Goal: Check status: Check status

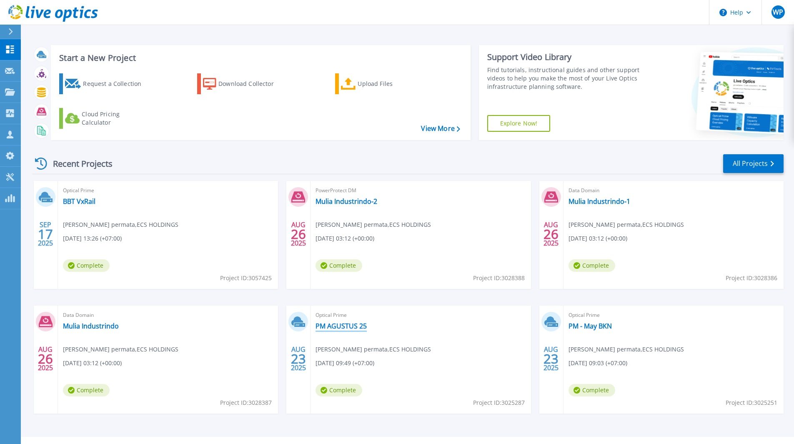
click at [359, 329] on link "PM AGUSTUS 25" at bounding box center [341, 326] width 51 height 8
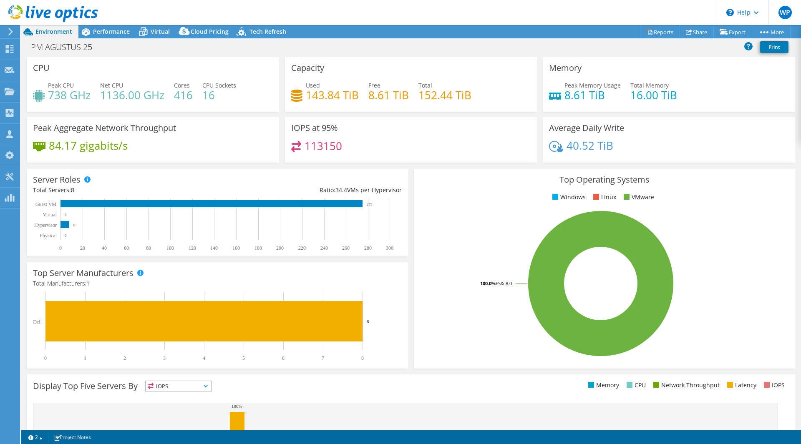
select select "USD"
click at [116, 30] on span "Performance" at bounding box center [111, 32] width 37 height 8
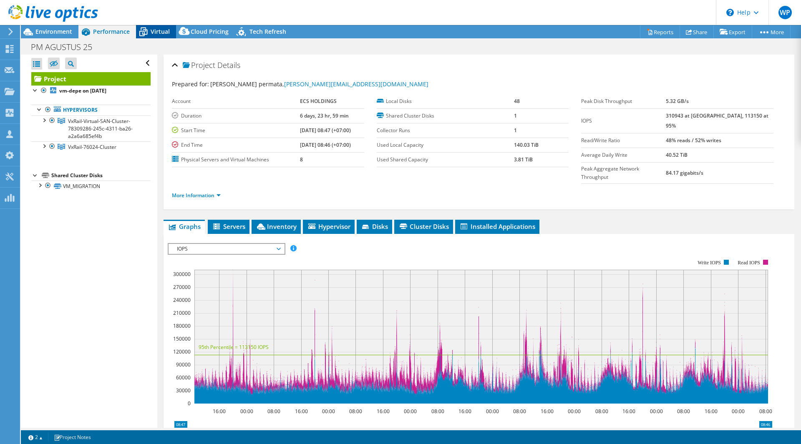
click at [157, 37] on div "Virtual" at bounding box center [156, 31] width 40 height 13
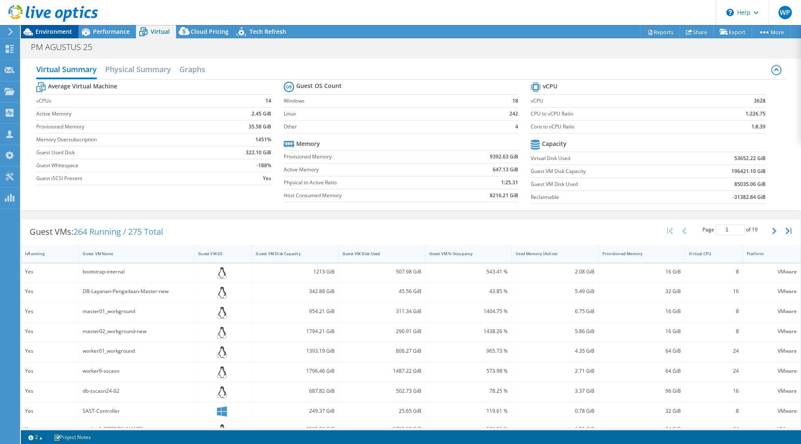
click at [39, 32] on span "Environment" at bounding box center [53, 32] width 37 height 8
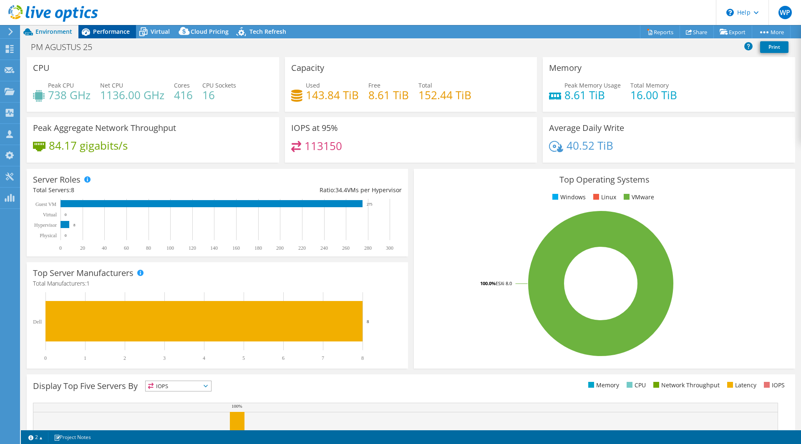
click at [116, 32] on span "Performance" at bounding box center [111, 32] width 37 height 8
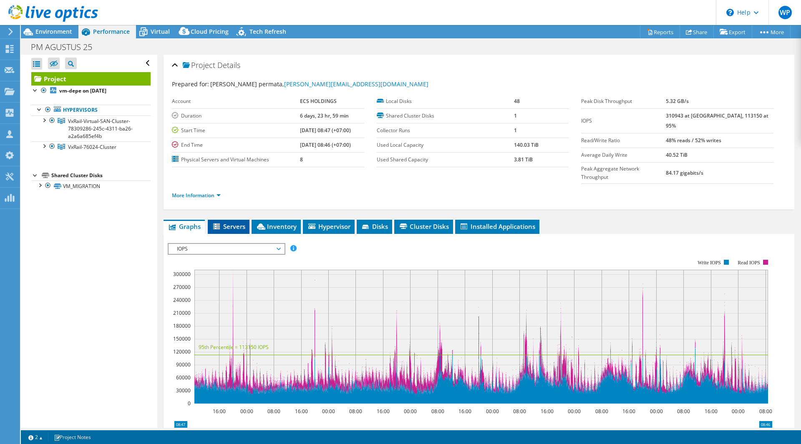
click at [235, 222] on span "Servers" at bounding box center [228, 226] width 33 height 8
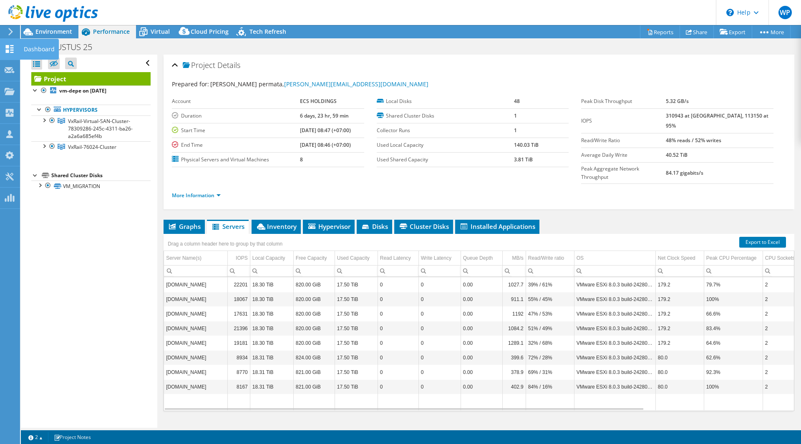
click at [9, 51] on icon at bounding box center [10, 49] width 10 height 8
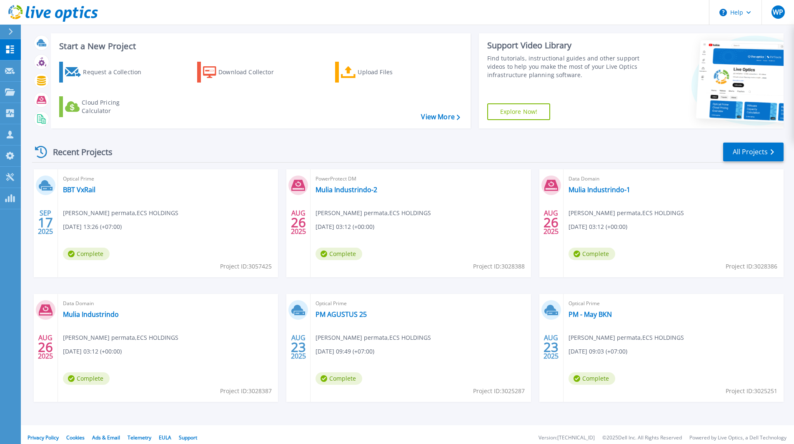
scroll to position [18, 0]
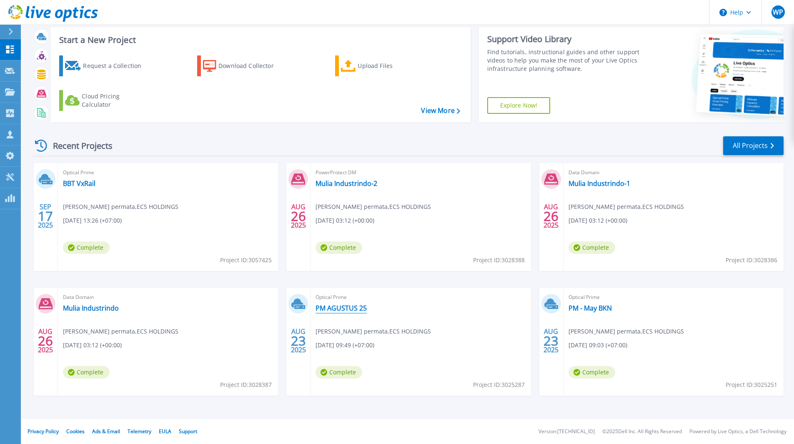
click at [356, 308] on link "PM AGUSTUS 25" at bounding box center [341, 308] width 51 height 8
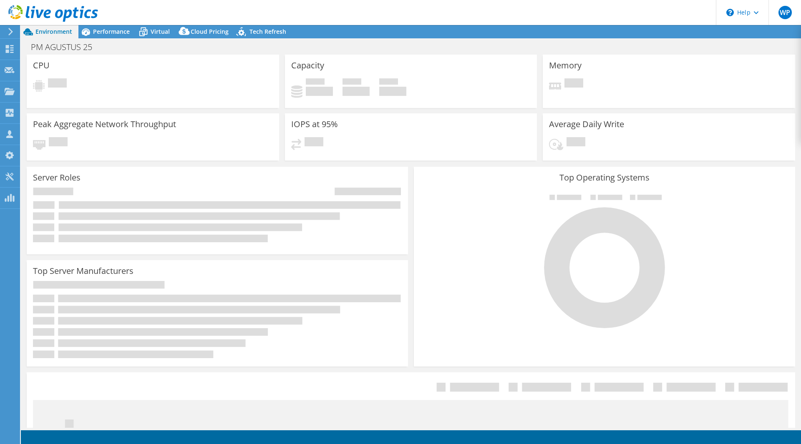
select select "USD"
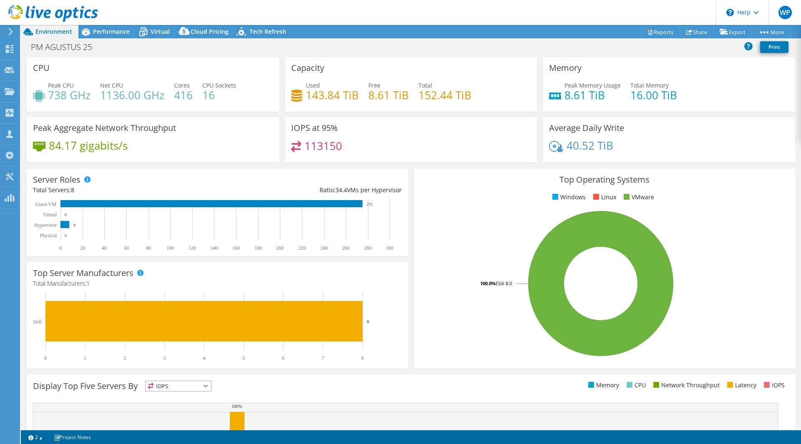
click at [501, 51] on div "PM AGUSTUS 25 Print" at bounding box center [411, 46] width 780 height 15
